Goal: Task Accomplishment & Management: Use online tool/utility

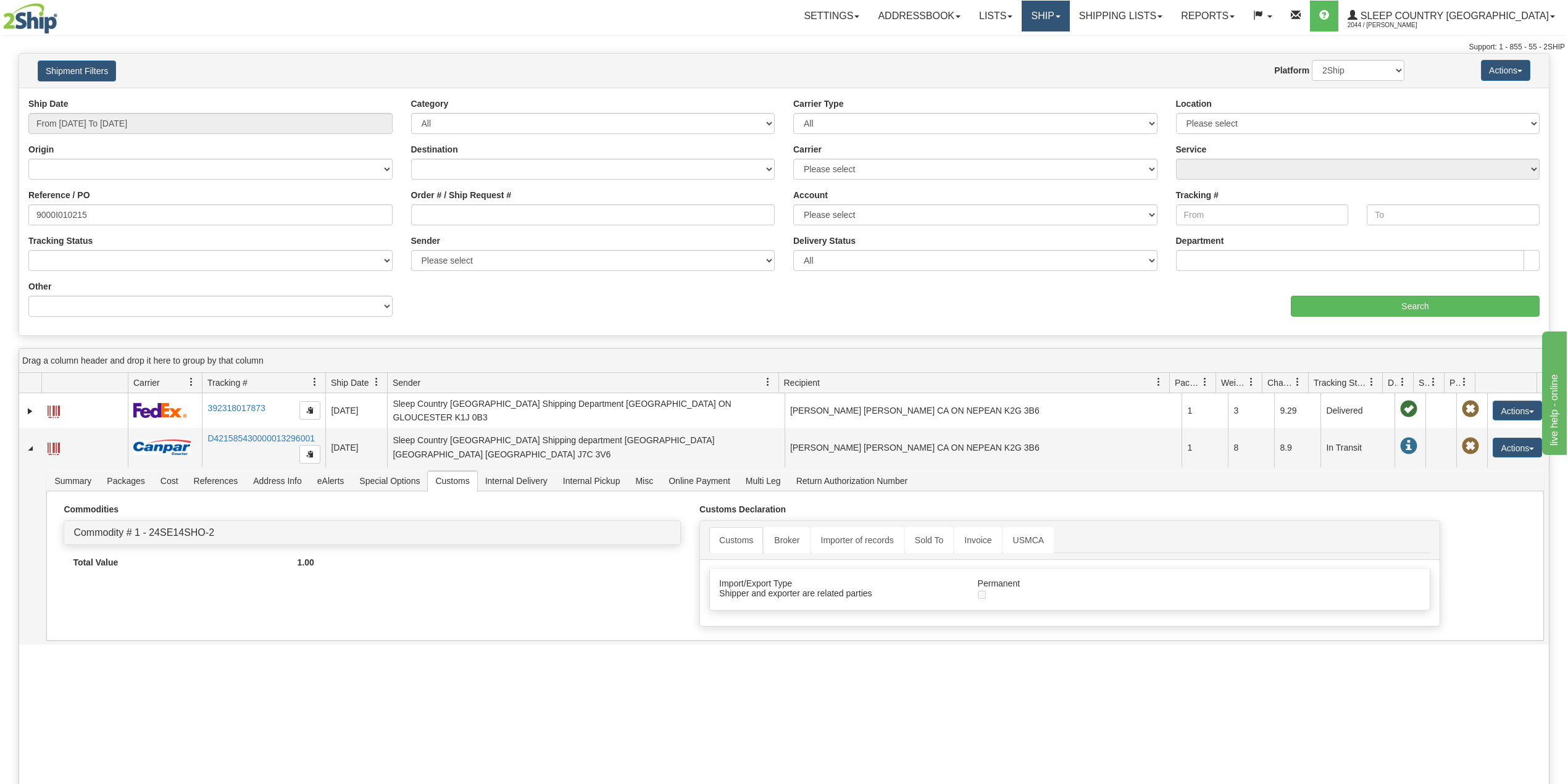
click at [1069, 10] on link "Ship" at bounding box center [1045, 16] width 47 height 31
click at [1057, 59] on span "OnHold / Order Queue" at bounding box center [1013, 59] width 87 height 10
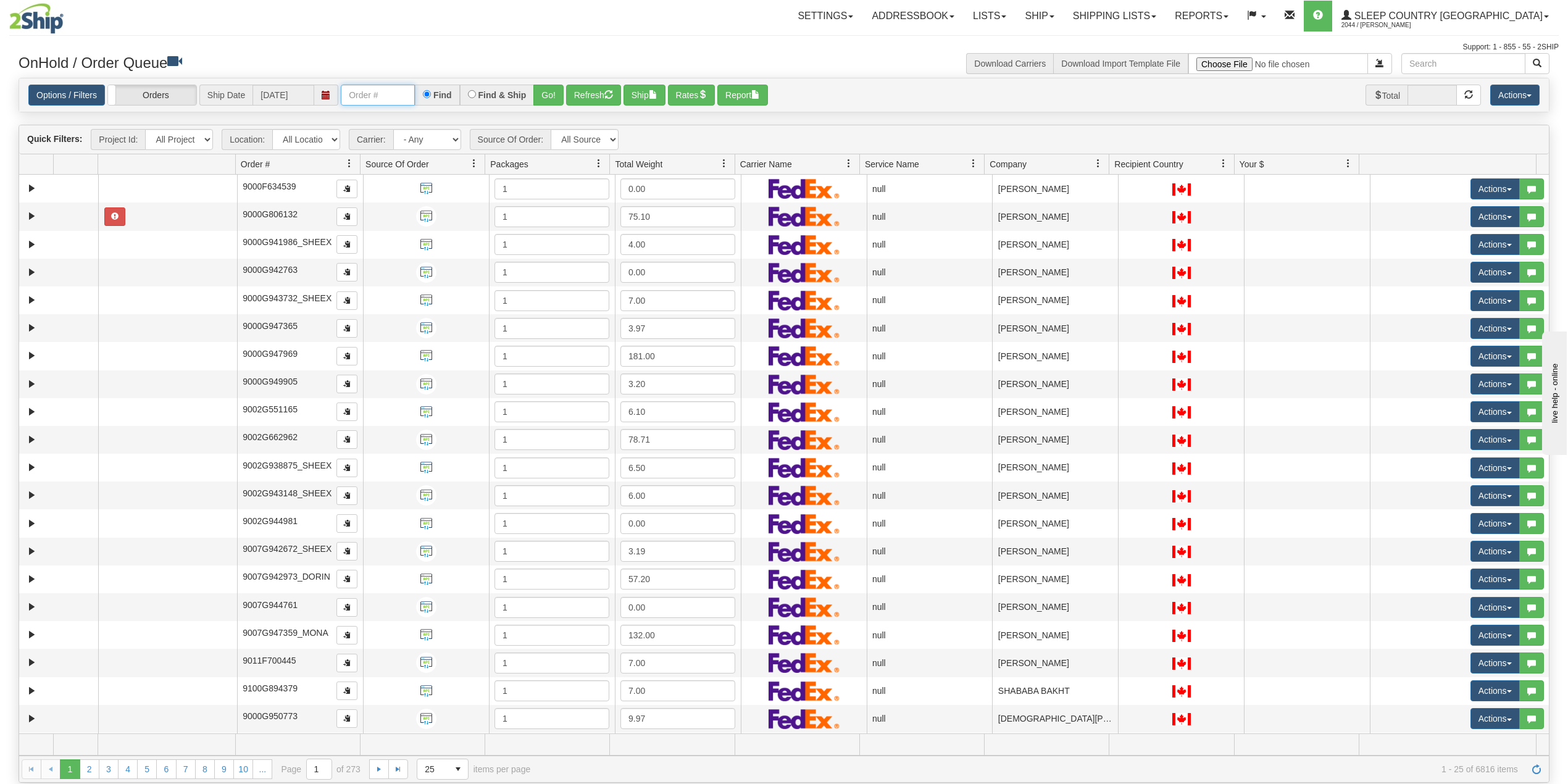
click at [403, 93] on input "text" at bounding box center [378, 95] width 74 height 21
paste input "9007I010075"
click at [551, 93] on button "Go!" at bounding box center [548, 95] width 30 height 21
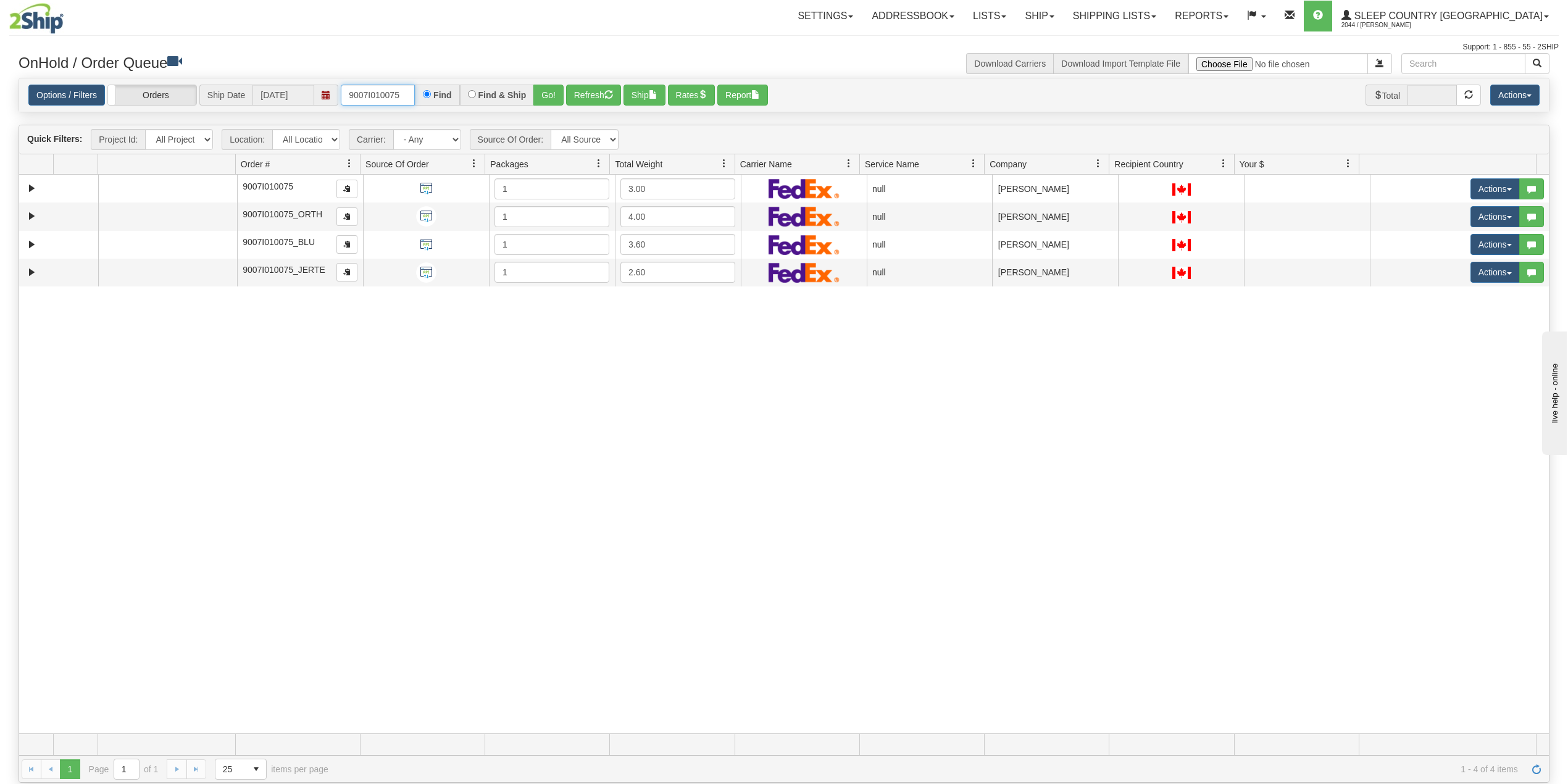
click at [404, 94] on input "9007I010075" at bounding box center [378, 95] width 74 height 21
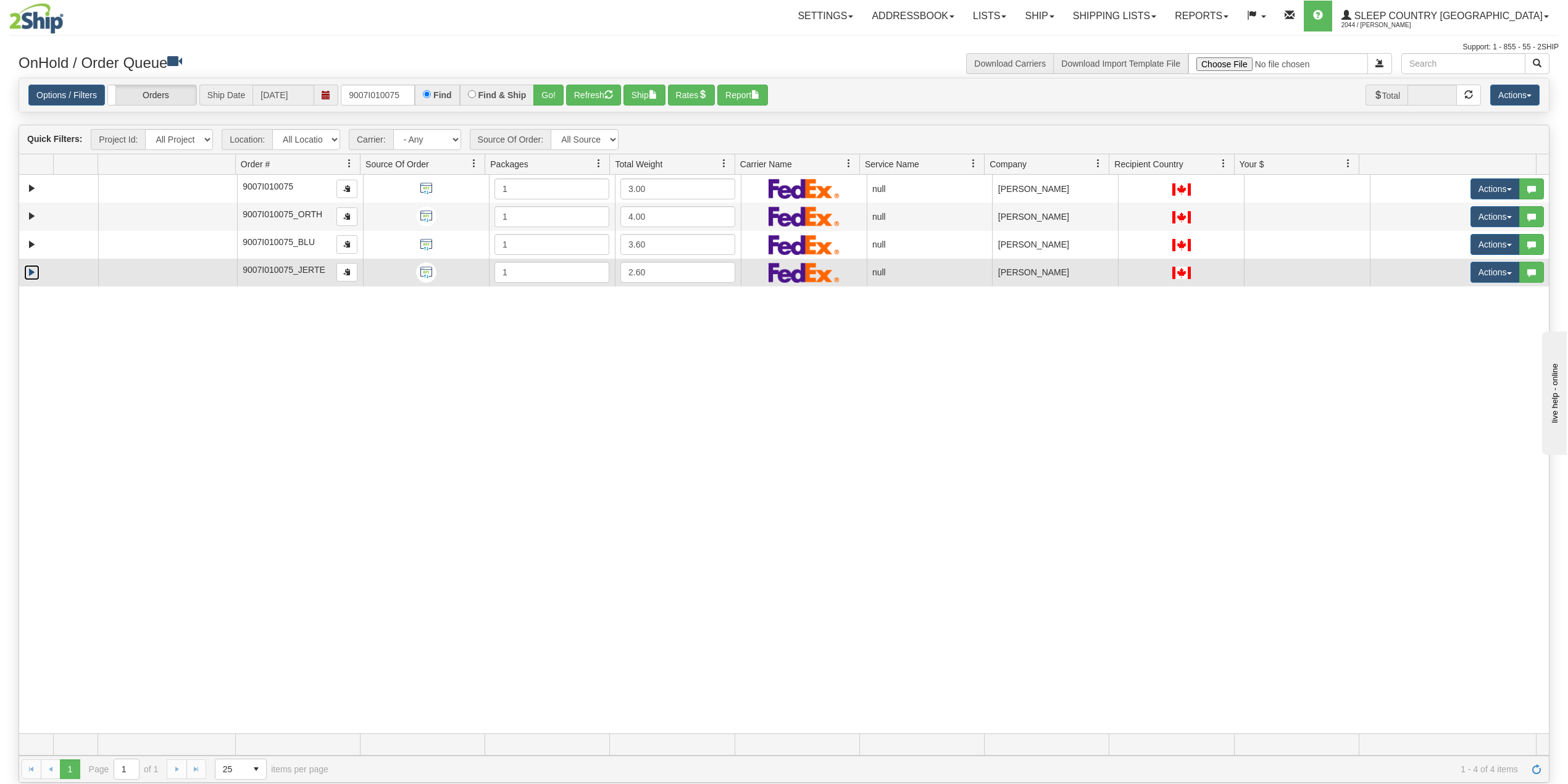
click at [26, 275] on link "Expand" at bounding box center [32, 273] width 15 height 15
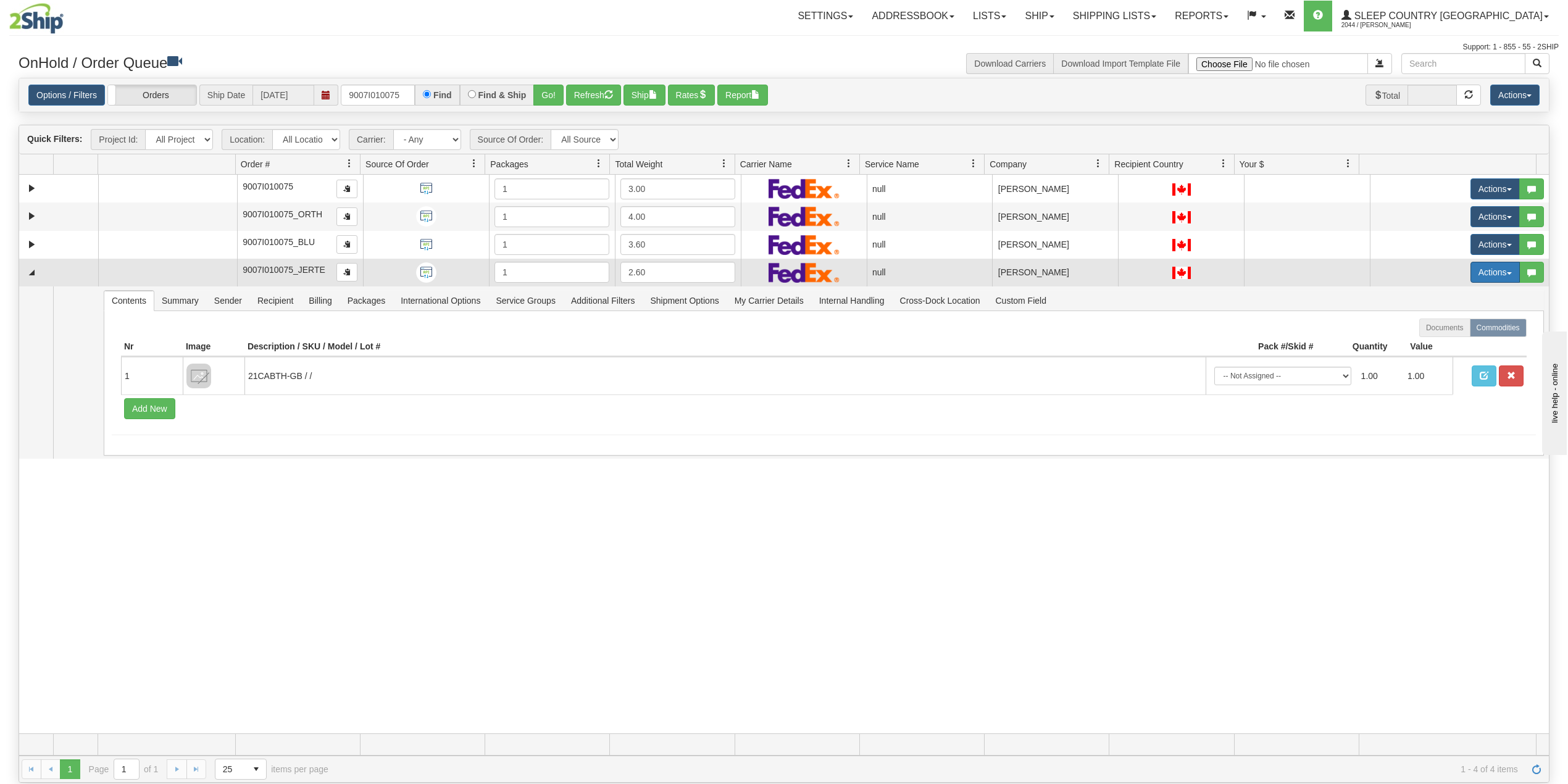
click at [1480, 277] on button "Actions" at bounding box center [1494, 272] width 49 height 21
click at [1433, 365] on span "Delete" at bounding box center [1441, 360] width 33 height 10
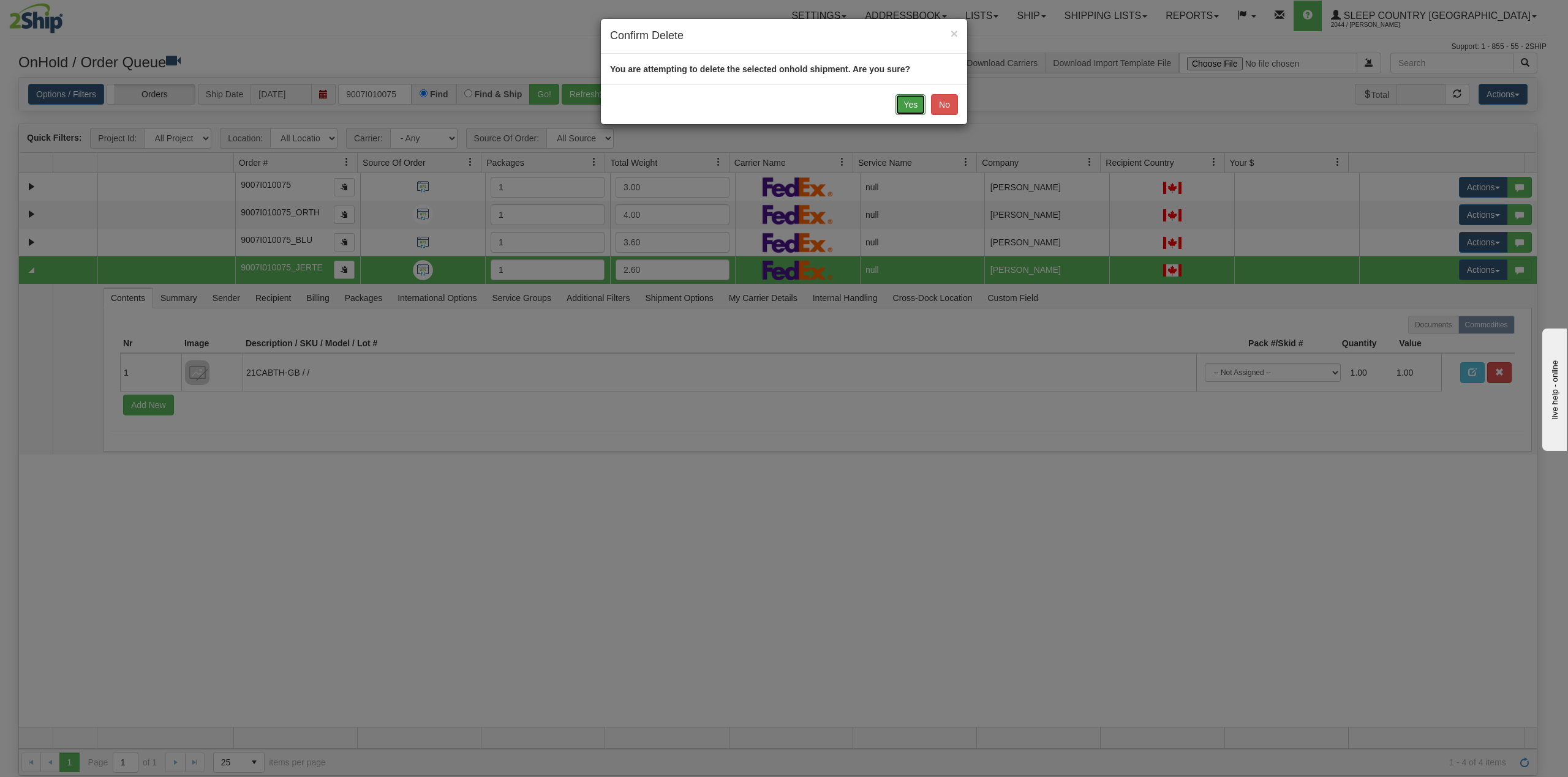
click at [909, 108] on button "Yes" at bounding box center [910, 105] width 30 height 21
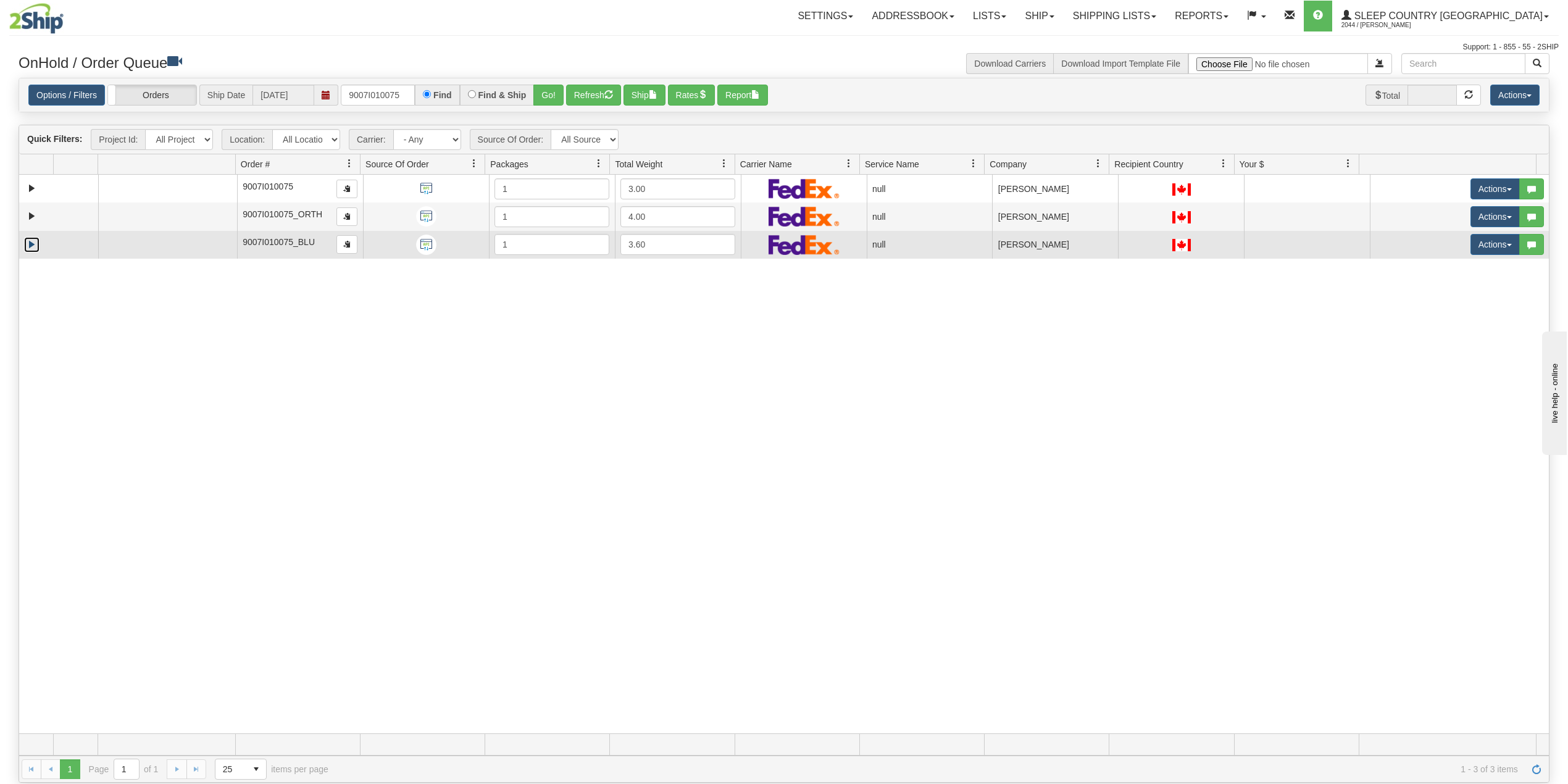
click at [30, 245] on link "Expand" at bounding box center [32, 245] width 15 height 15
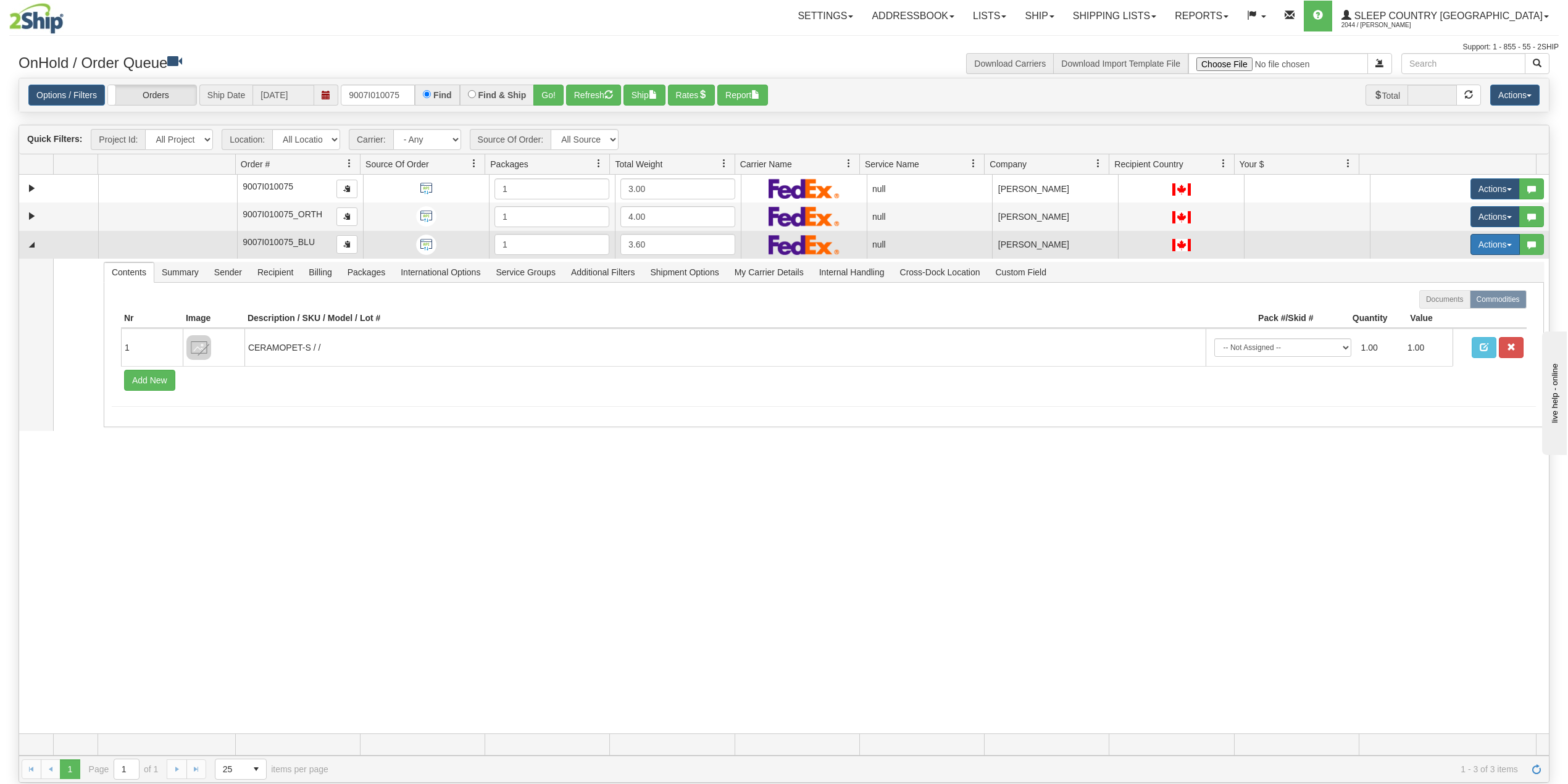
click at [1489, 243] on button "Actions" at bounding box center [1494, 244] width 49 height 21
click at [1425, 332] on span "Delete" at bounding box center [1441, 332] width 33 height 10
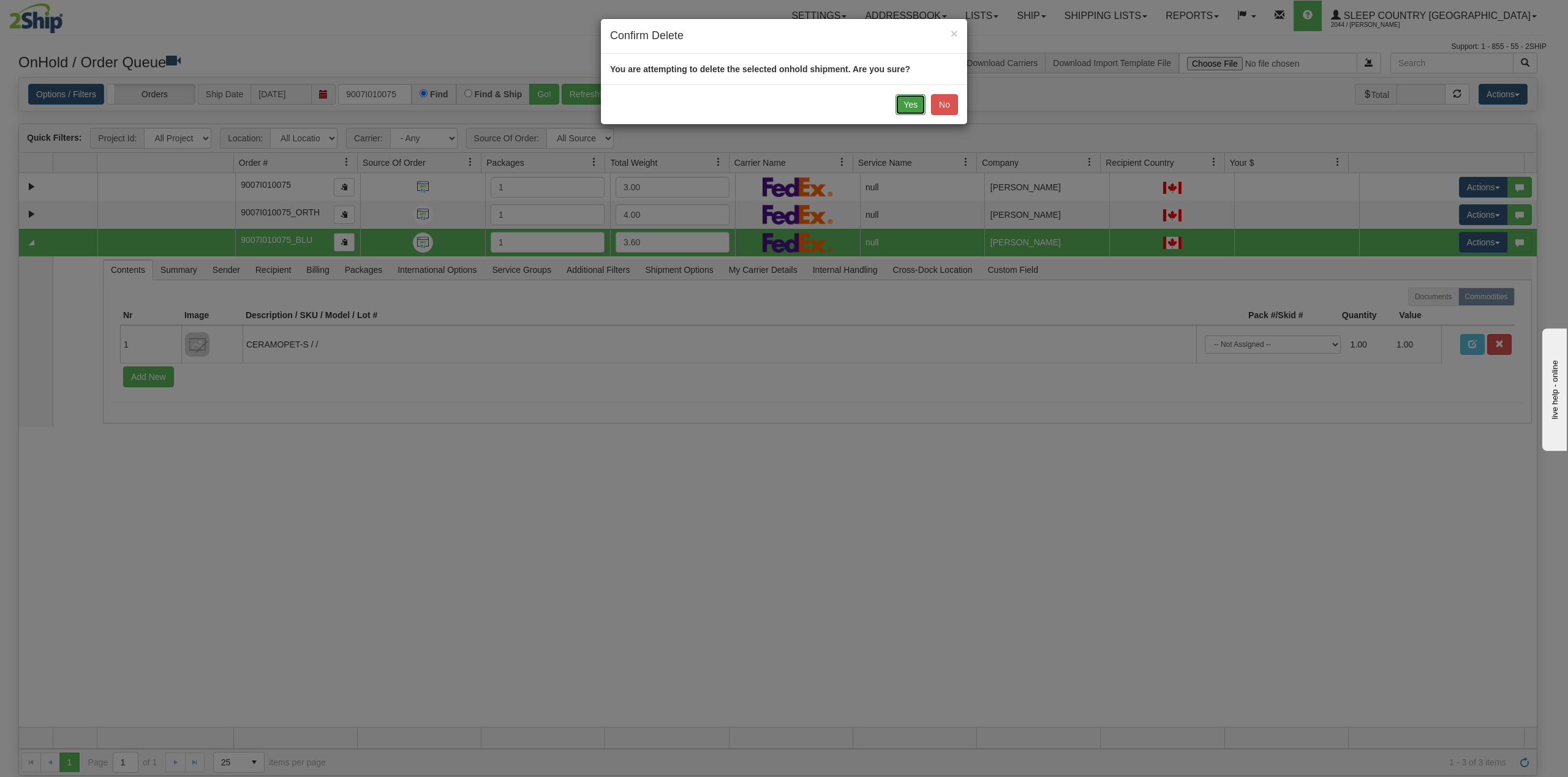
click at [909, 106] on button "Yes" at bounding box center [910, 105] width 30 height 21
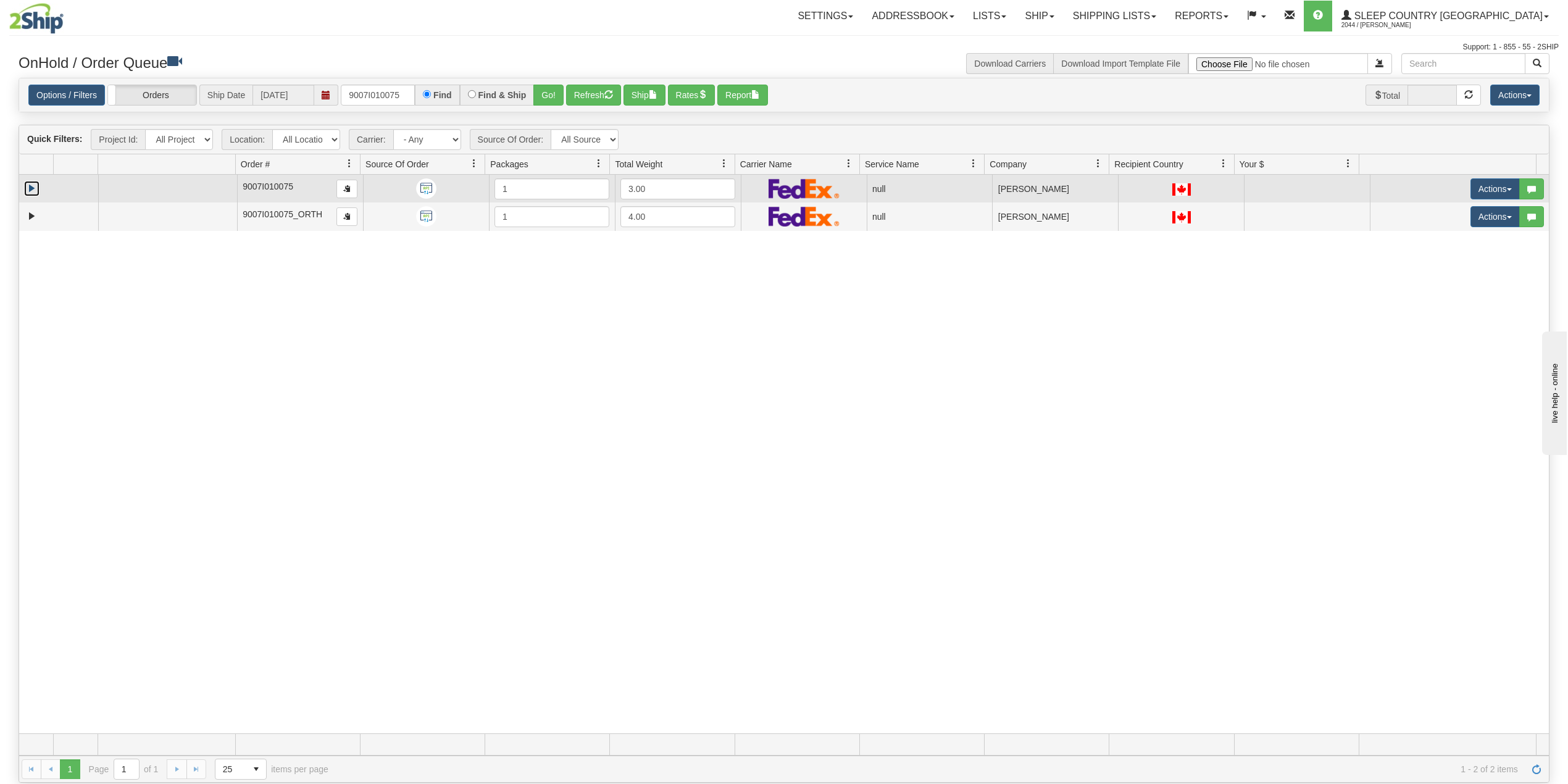
click at [31, 193] on link "Expand" at bounding box center [32, 189] width 15 height 15
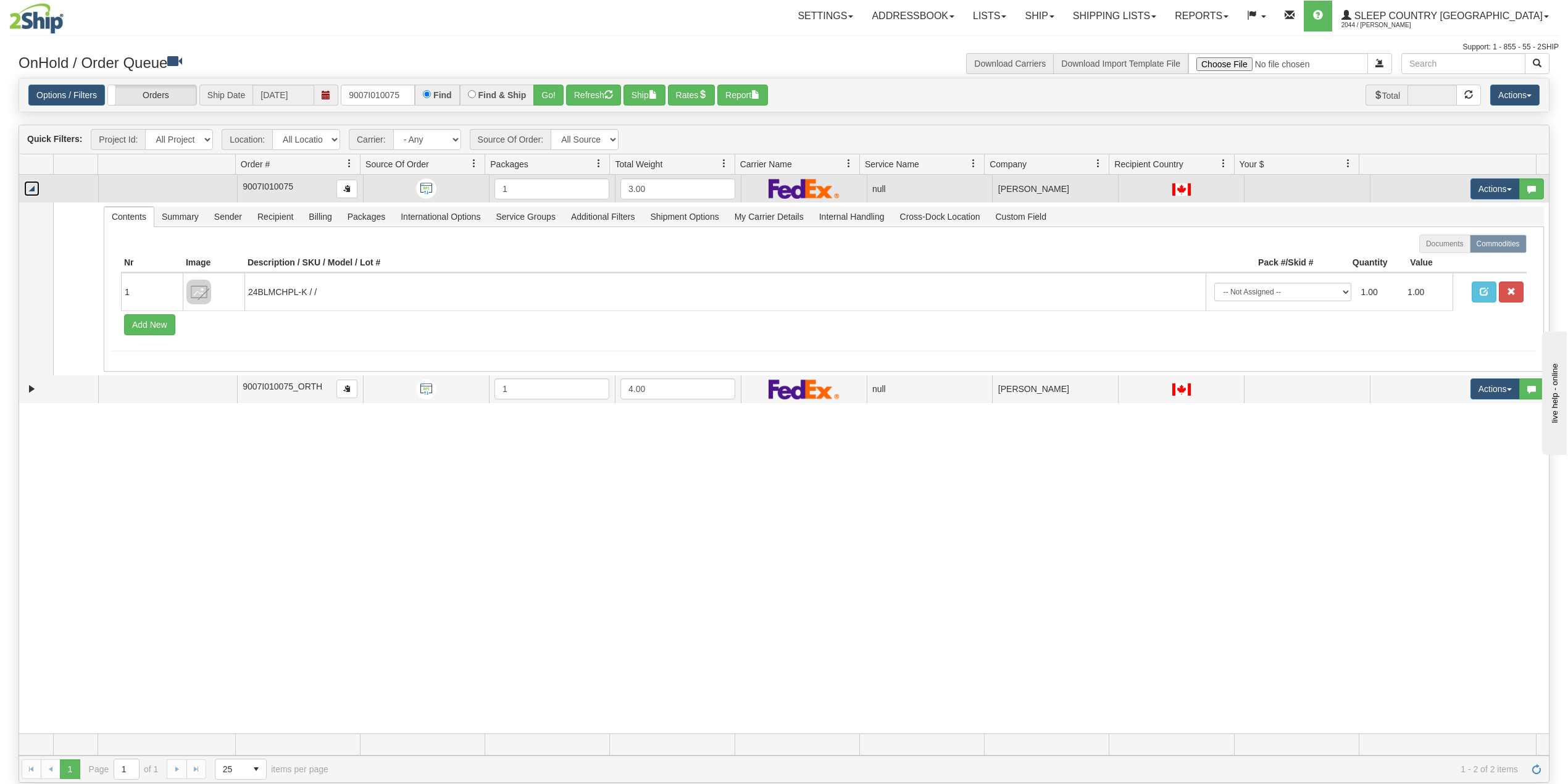
click at [31, 193] on link "Collapse" at bounding box center [32, 189] width 15 height 15
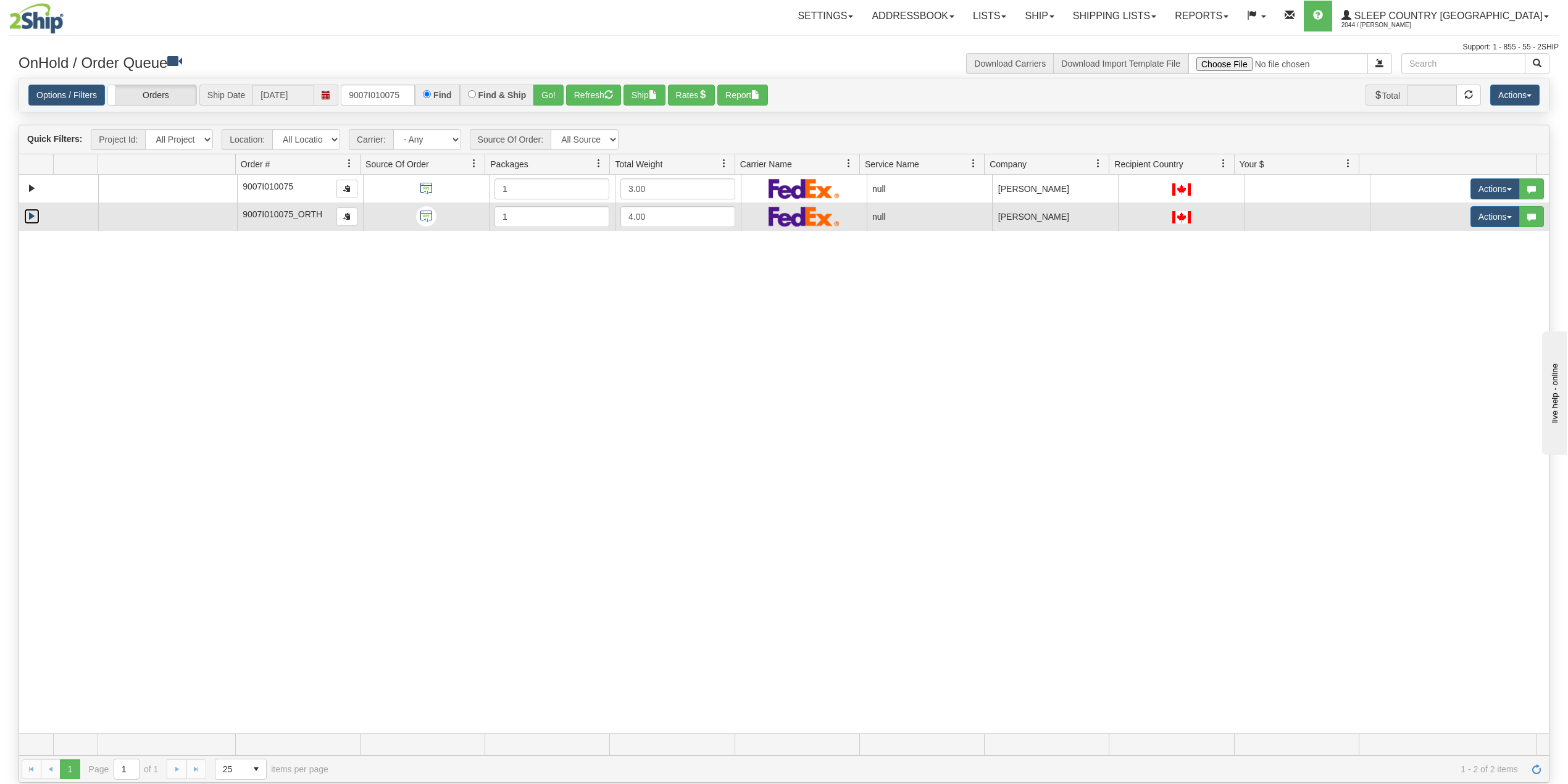
click at [27, 214] on link "Expand" at bounding box center [32, 216] width 15 height 15
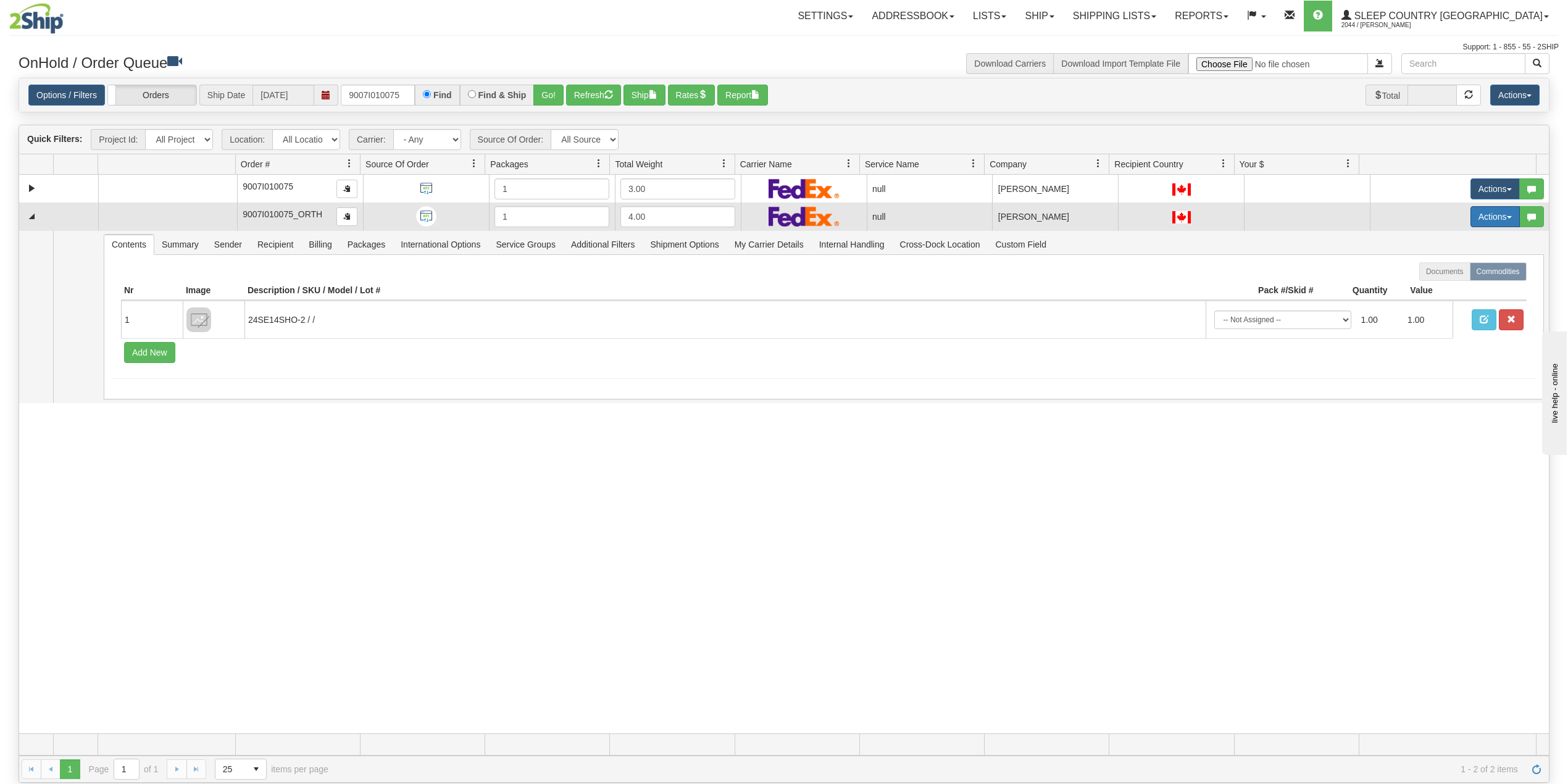
drag, startPoint x: 1462, startPoint y: 223, endPoint x: 1470, endPoint y: 239, distance: 17.9
click at [1470, 223] on button "Actions" at bounding box center [1494, 216] width 49 height 21
click at [1427, 305] on span "Delete" at bounding box center [1441, 305] width 33 height 10
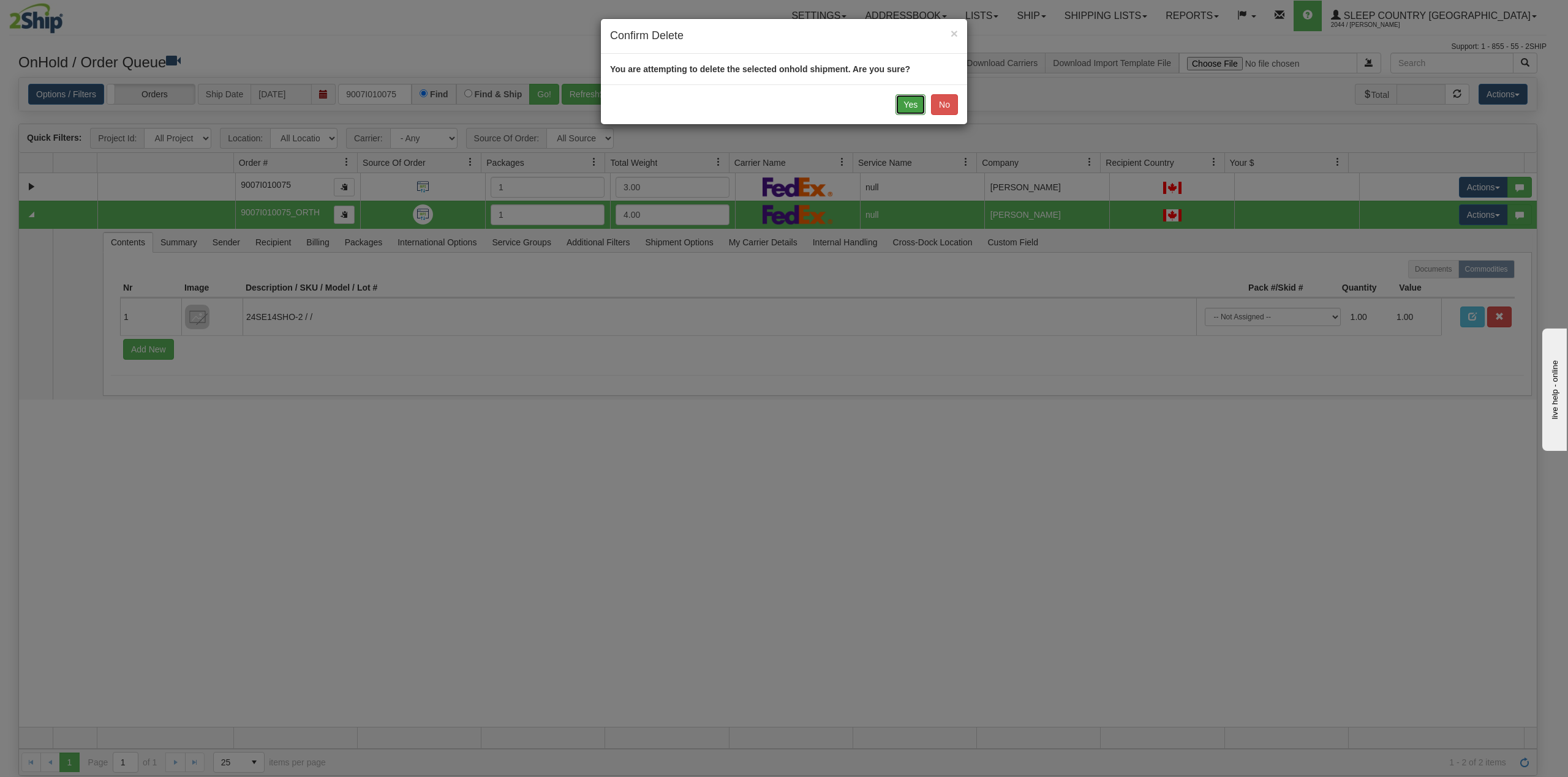
click at [909, 101] on button "Yes" at bounding box center [910, 105] width 30 height 21
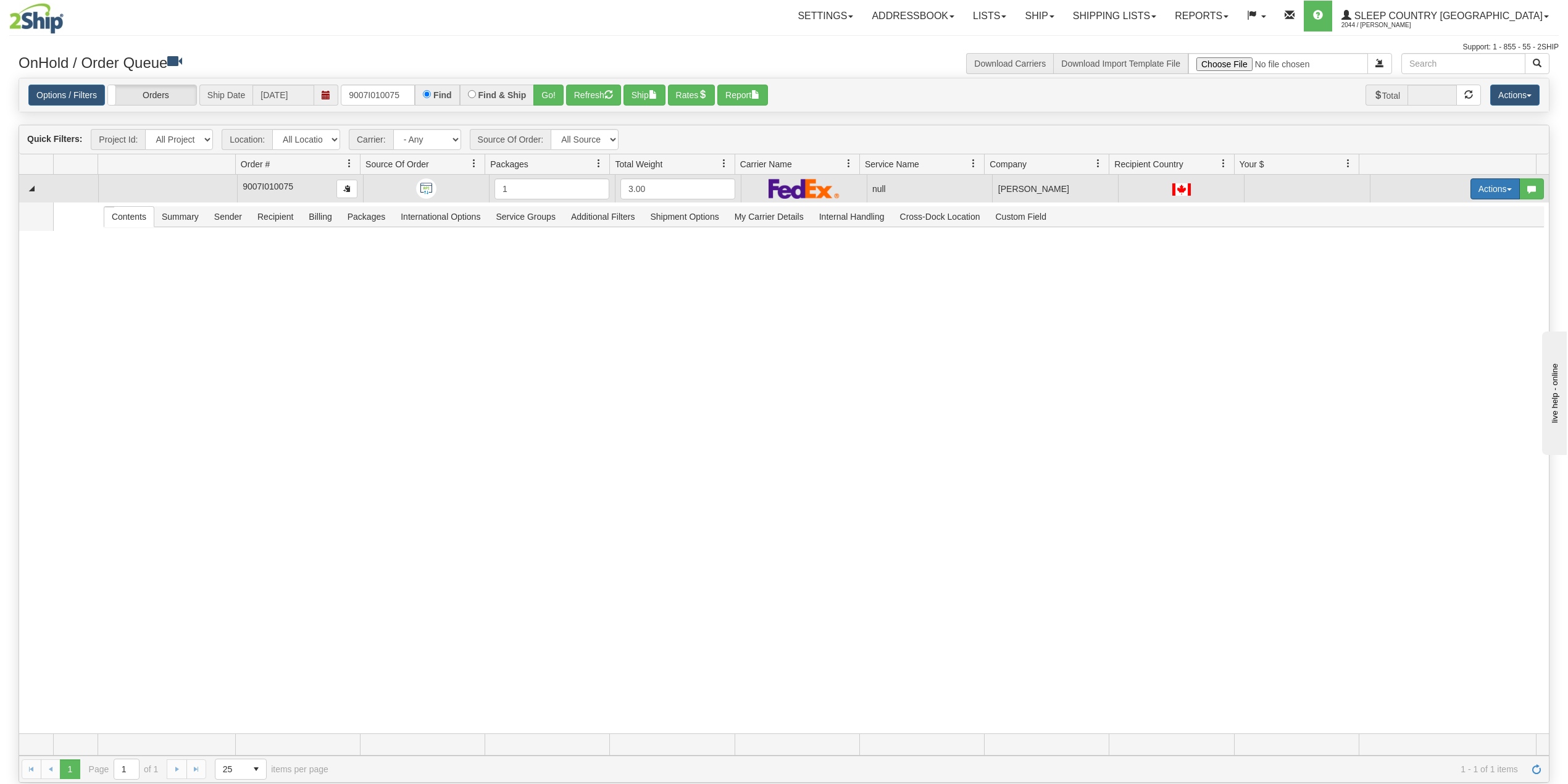
click at [1473, 186] on button "Actions" at bounding box center [1494, 189] width 49 height 21
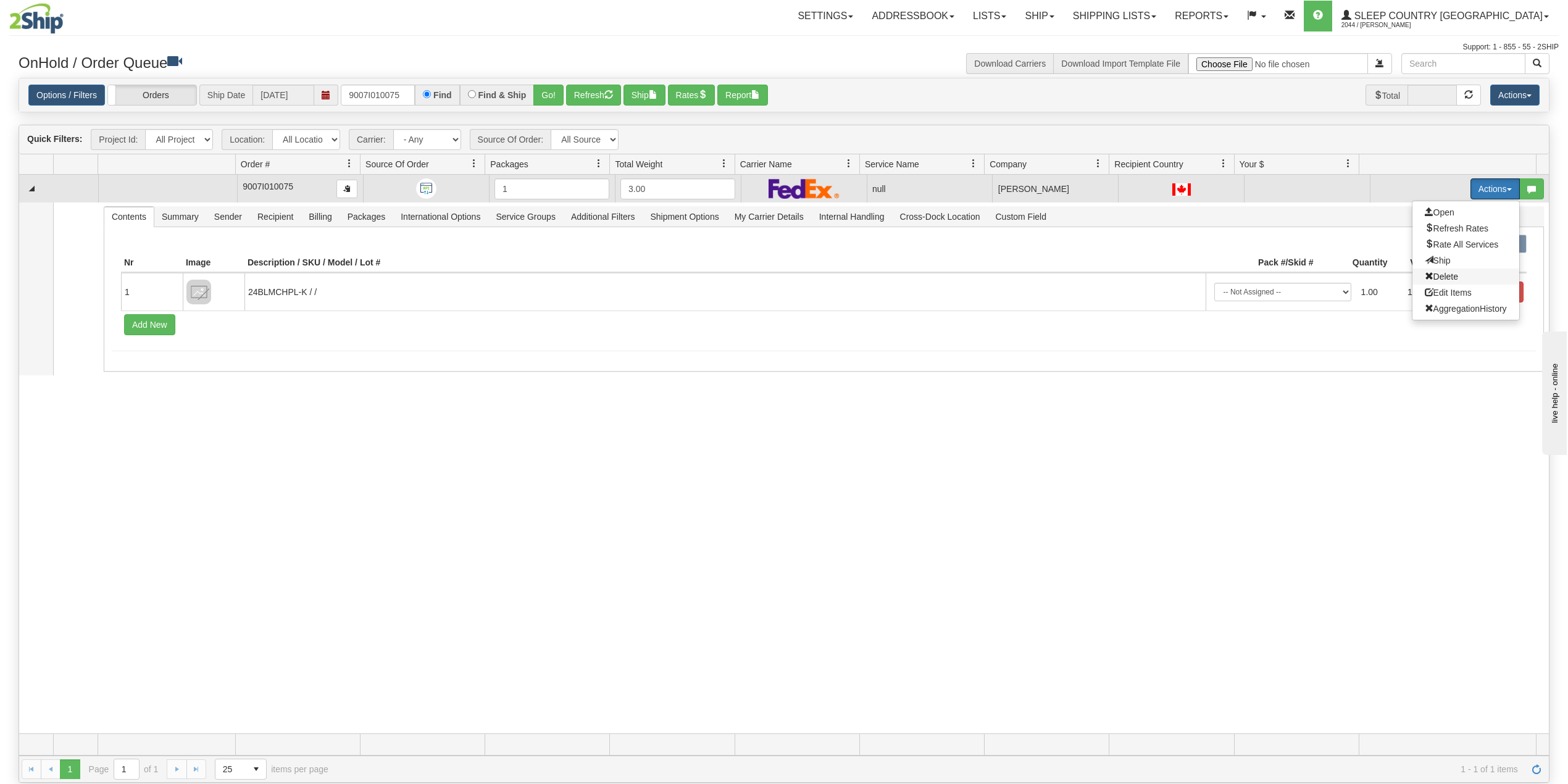
click at [1425, 275] on span "Delete" at bounding box center [1441, 277] width 33 height 10
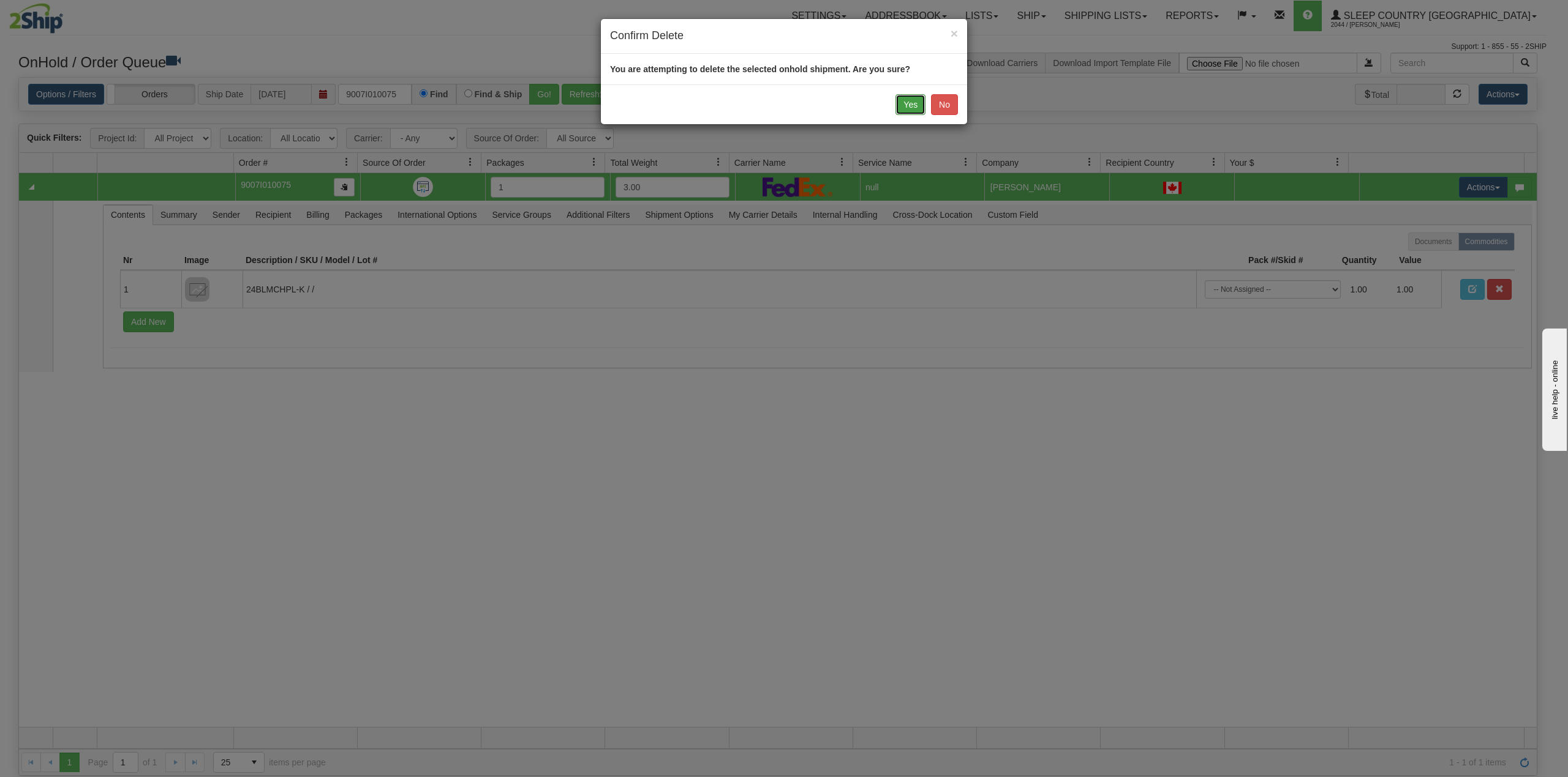
click at [904, 95] on button "Yes" at bounding box center [910, 105] width 30 height 21
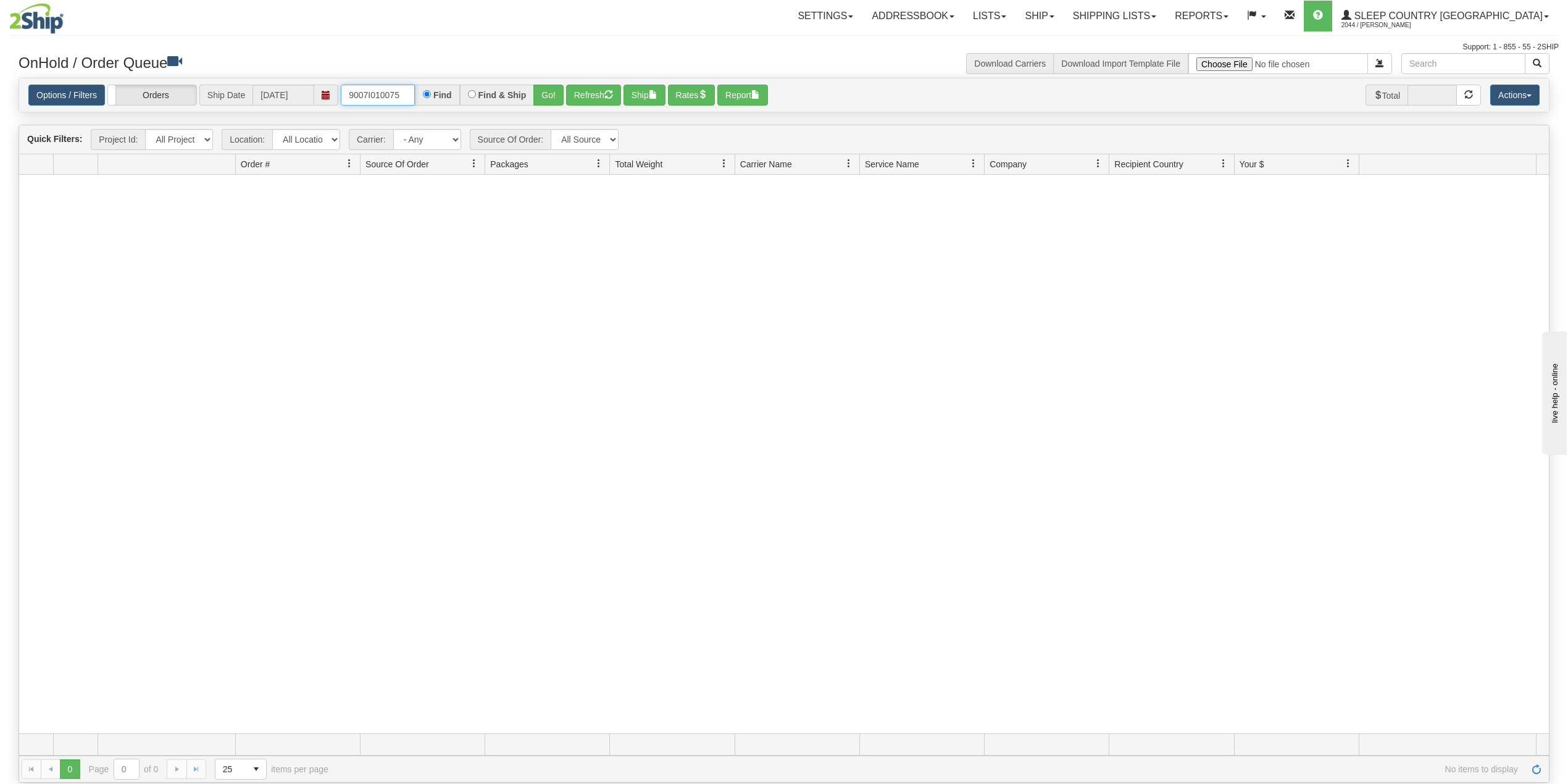
click at [386, 91] on input "9007I010075" at bounding box center [378, 95] width 74 height 21
paste input "0I014911"
type input "9000I014911"
click at [546, 95] on button "Go!" at bounding box center [548, 95] width 30 height 21
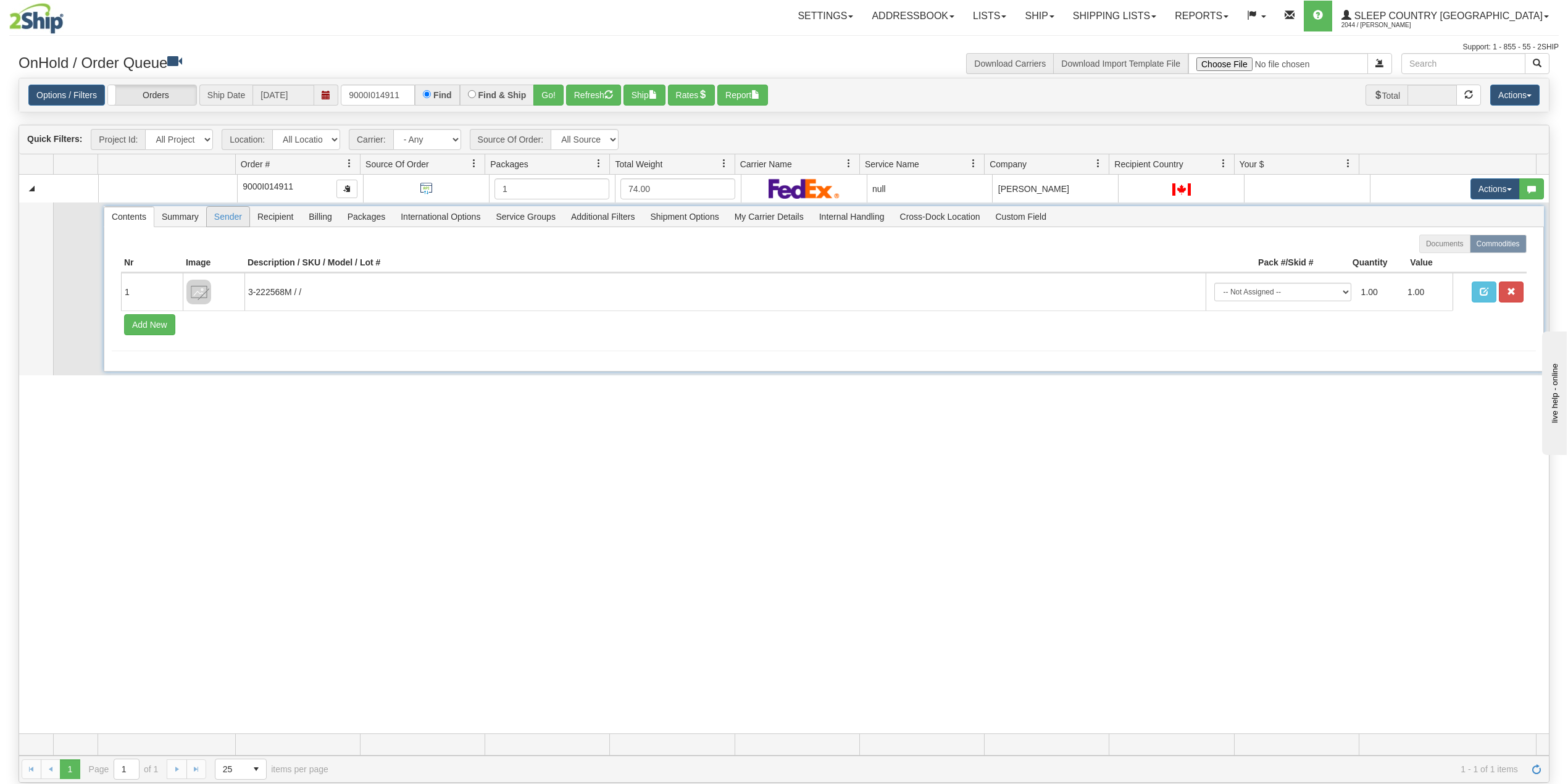
click at [237, 221] on span "Sender" at bounding box center [227, 216] width 42 height 19
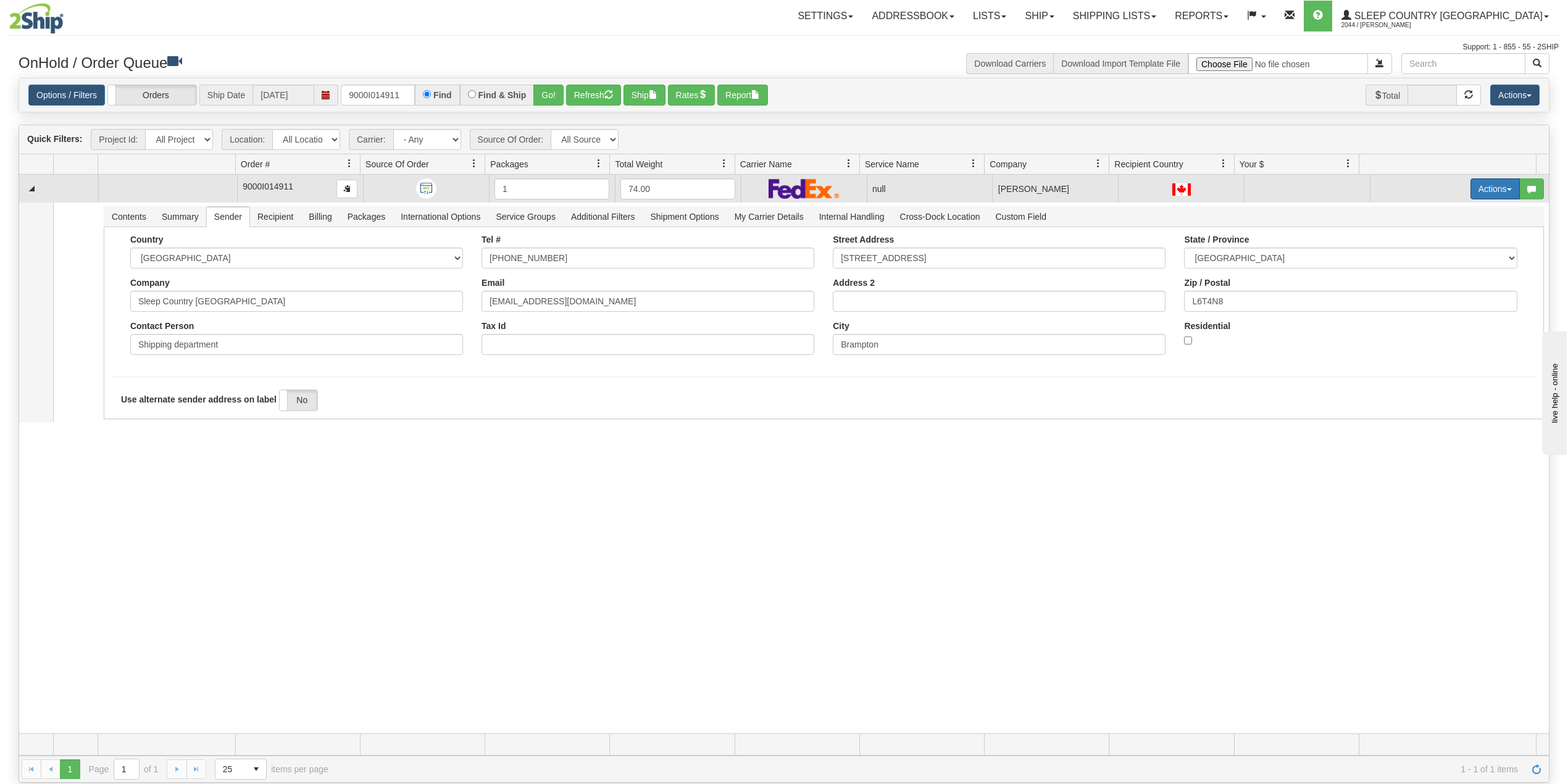
click at [1474, 188] on button "Actions" at bounding box center [1494, 189] width 49 height 21
click at [1430, 278] on span "Delete" at bounding box center [1441, 277] width 33 height 10
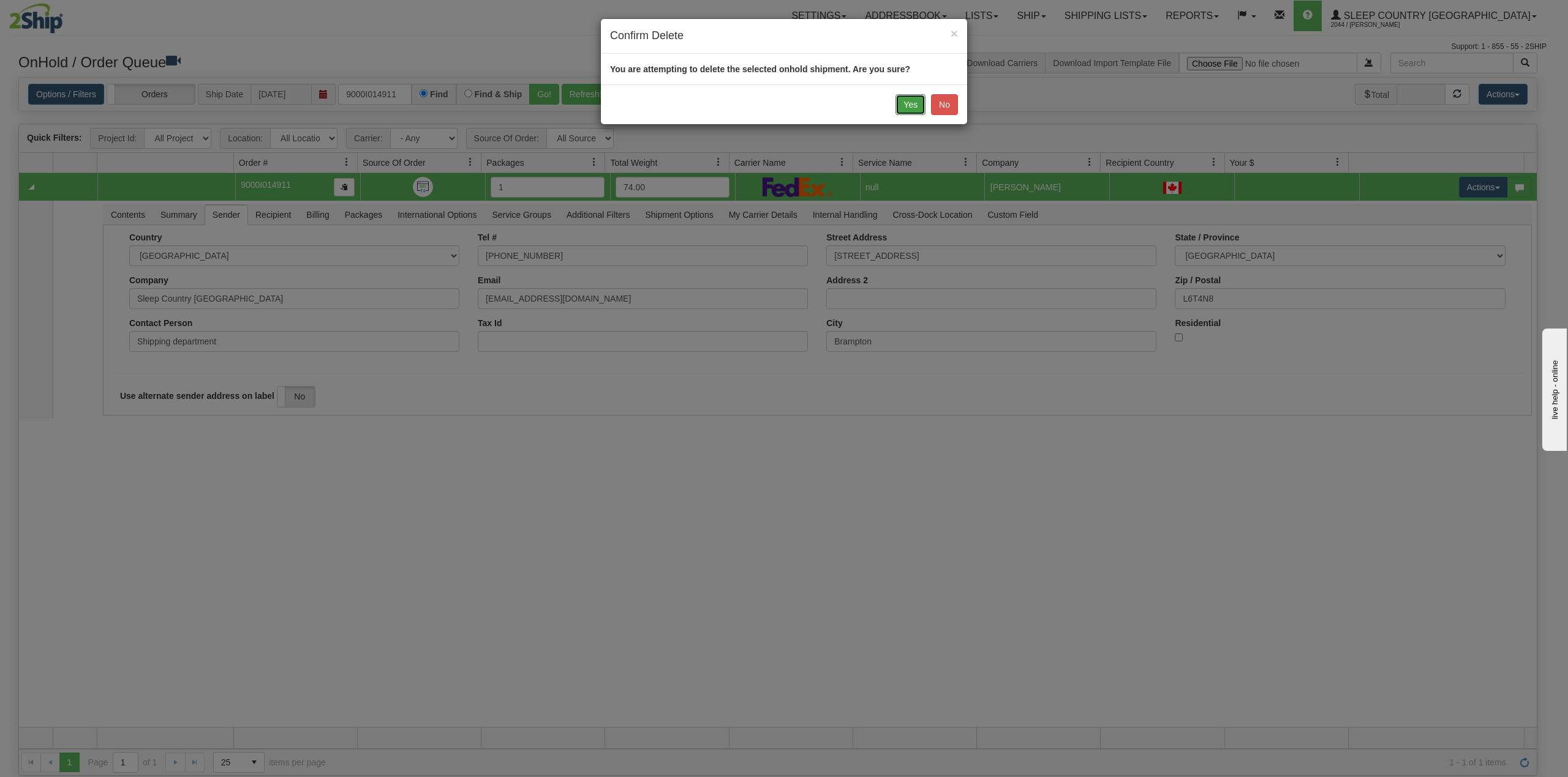
click at [905, 101] on button "Yes" at bounding box center [910, 105] width 30 height 21
